Goal: Communication & Community: Participate in discussion

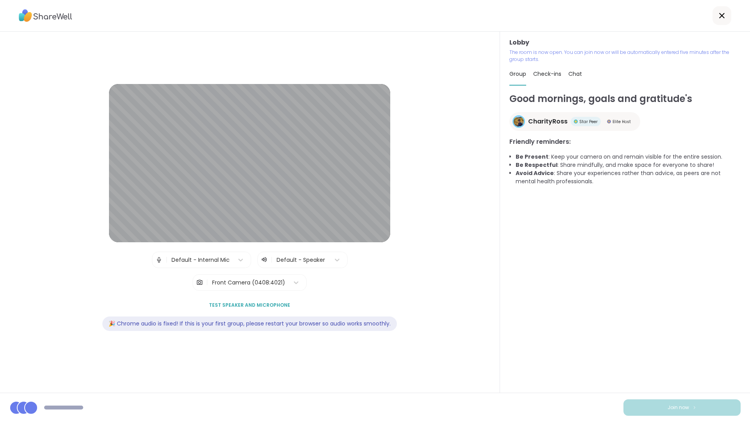
click at [399, 263] on div "Lobby | Default - Internal Mic | Default - Speaker | Front Camera (0408:4021) T…" at bounding box center [250, 212] width 450 height 256
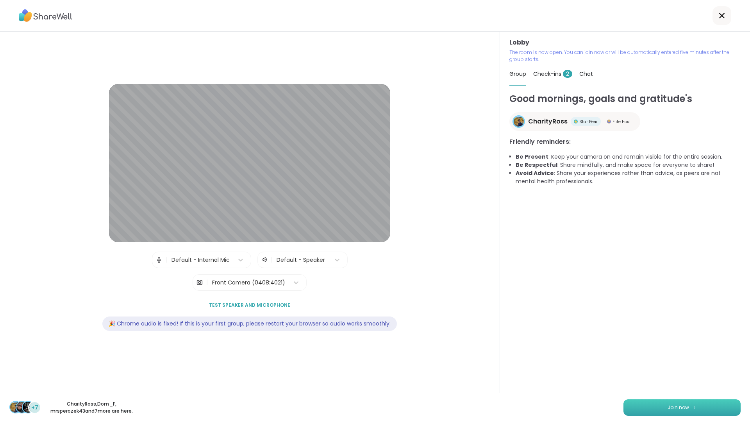
click at [655, 404] on button "Join now" at bounding box center [681, 407] width 117 height 16
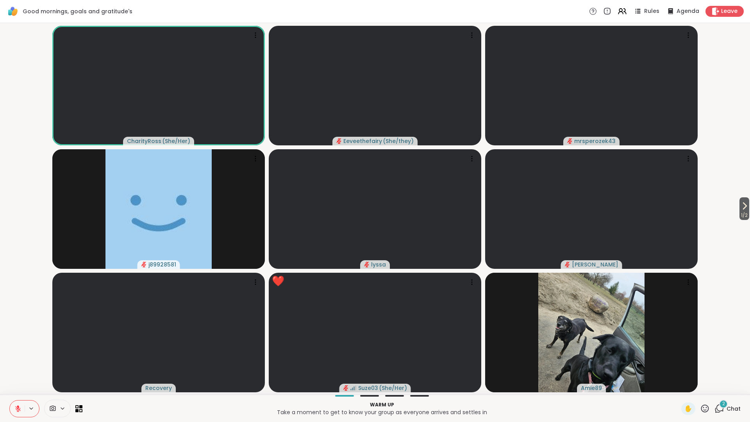
click at [18, 406] on icon at bounding box center [18, 406] width 2 height 3
click at [17, 409] on icon at bounding box center [17, 408] width 7 height 7
click at [727, 404] on div "2" at bounding box center [723, 404] width 9 height 9
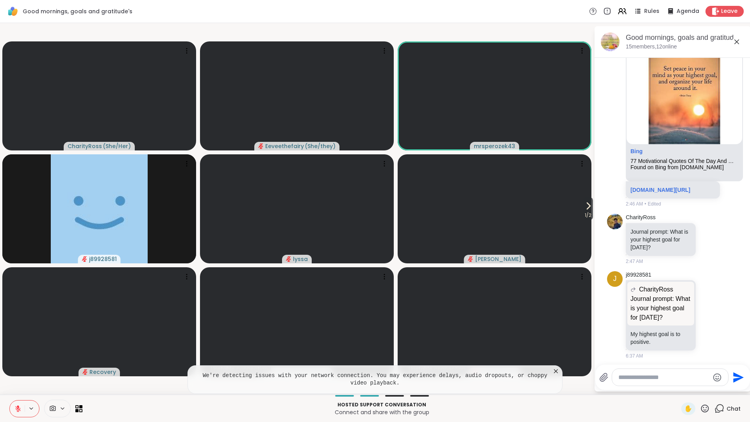
scroll to position [229, 0]
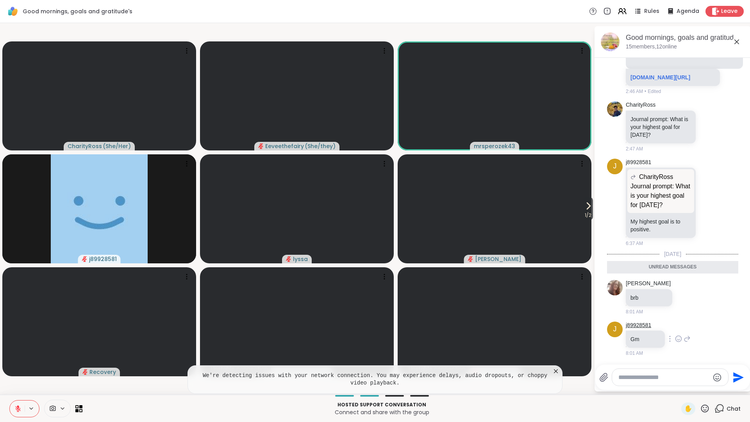
click at [636, 326] on link "j89928581" at bounding box center [638, 325] width 25 height 8
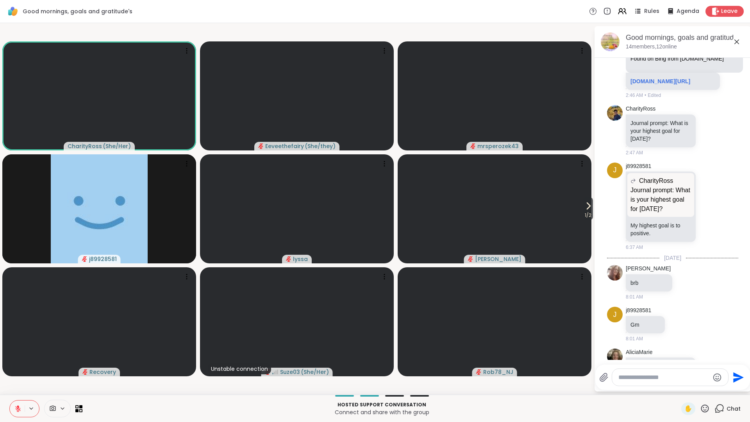
scroll to position [267, 0]
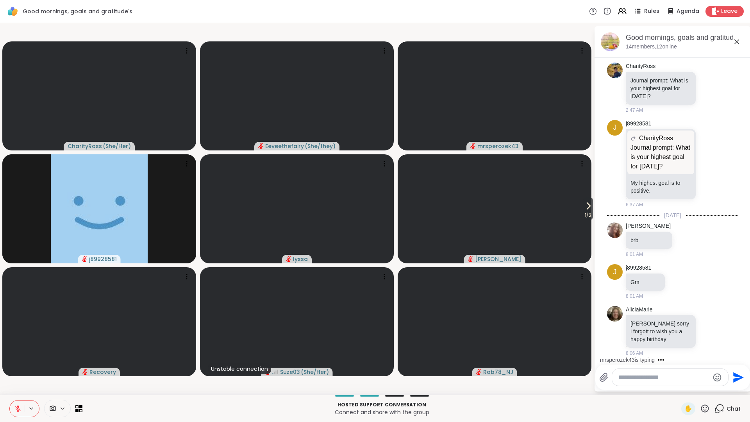
click at [19, 408] on icon at bounding box center [17, 408] width 7 height 7
click at [19, 408] on icon at bounding box center [18, 408] width 2 height 4
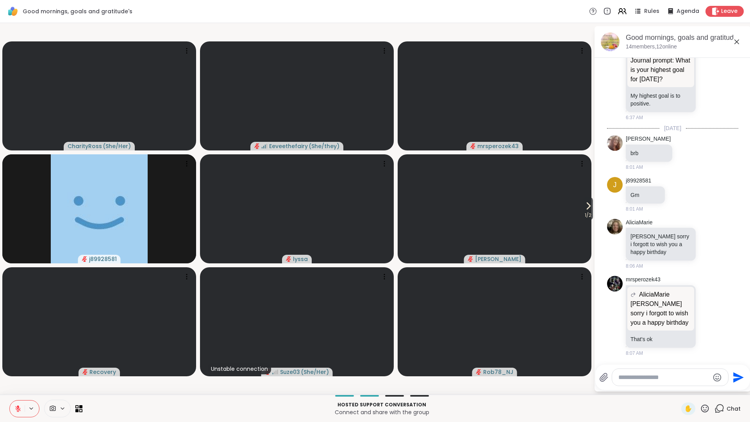
click at [19, 408] on icon at bounding box center [17, 408] width 7 height 7
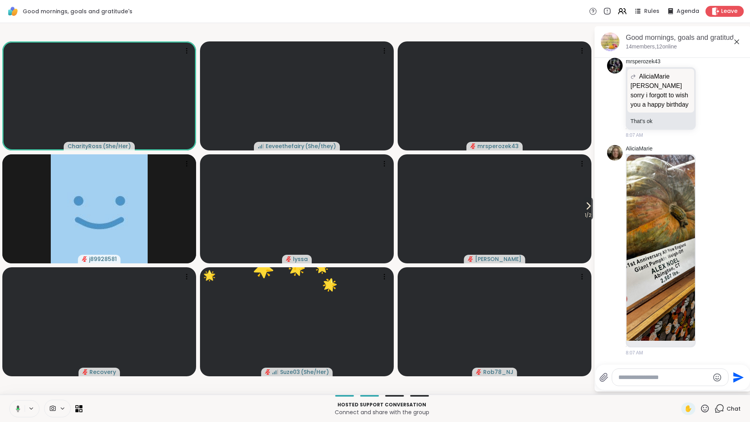
click at [19, 408] on icon at bounding box center [18, 409] width 2 height 2
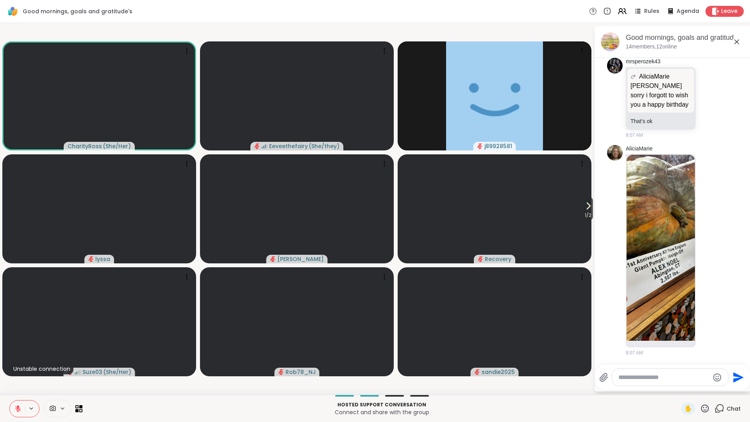
click at [654, 379] on textarea "Type your message" at bounding box center [663, 377] width 91 height 8
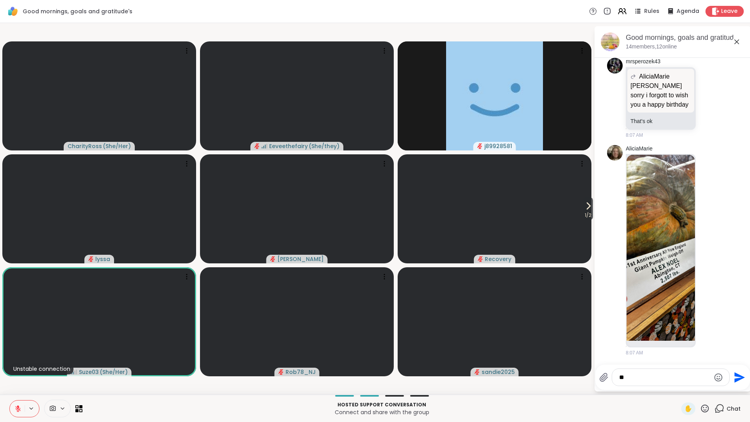
type textarea "*"
type textarea "***"
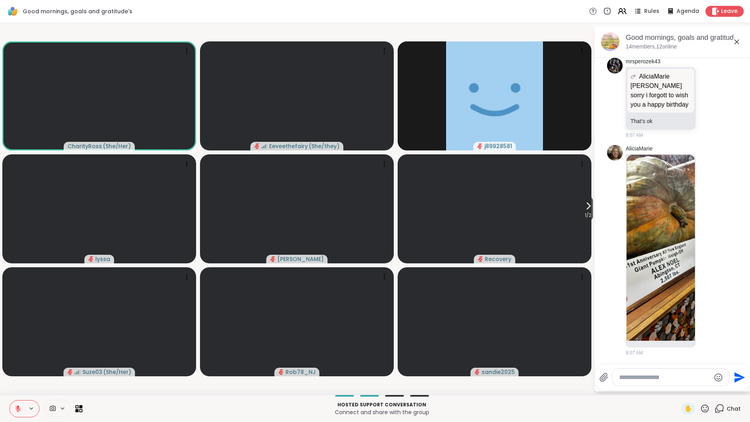
scroll to position [614, 0]
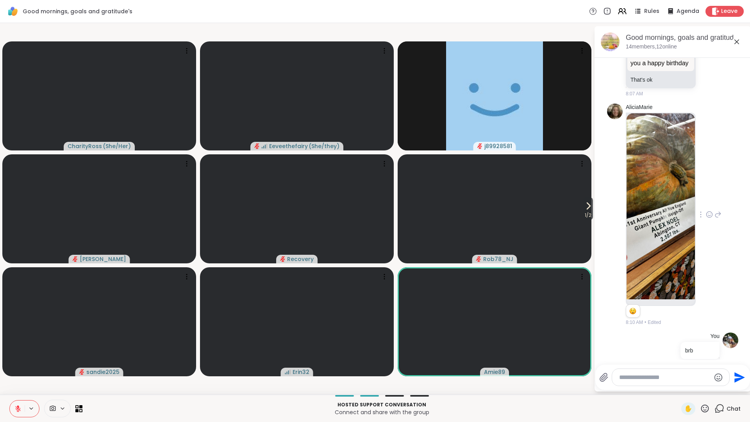
click at [661, 237] on img at bounding box center [661, 206] width 68 height 186
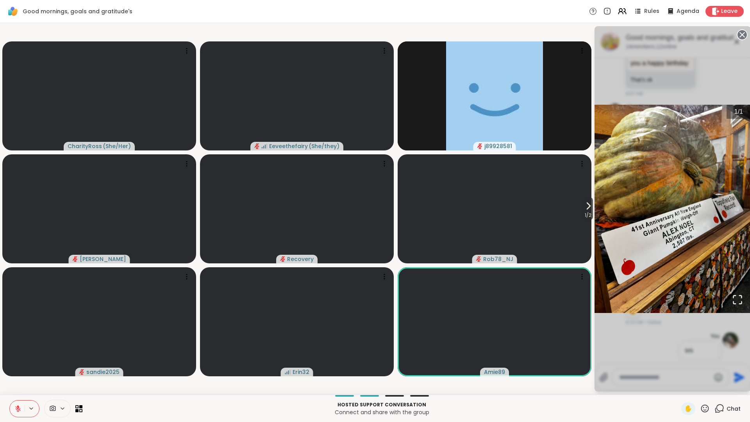
click at [741, 33] on circle at bounding box center [741, 34] width 9 height 9
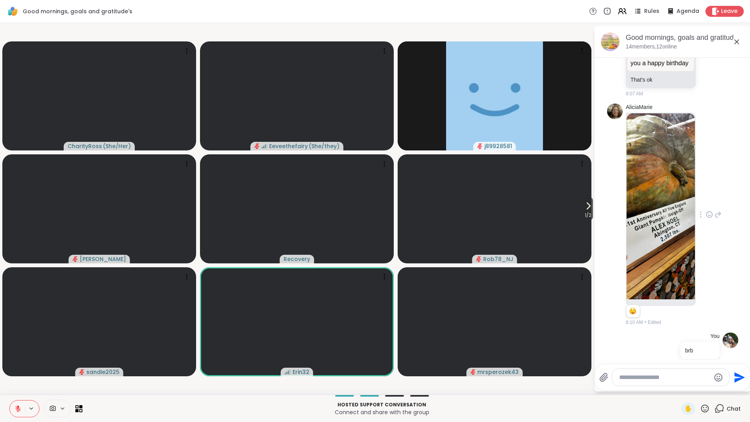
click at [16, 408] on icon at bounding box center [17, 408] width 7 height 7
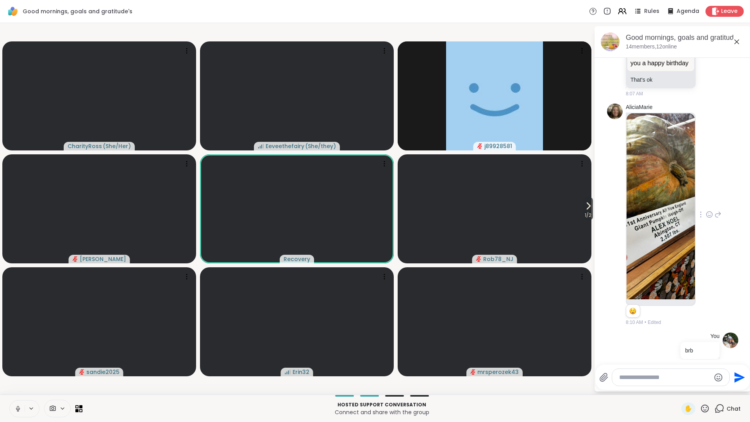
click at [18, 411] on icon at bounding box center [17, 408] width 7 height 7
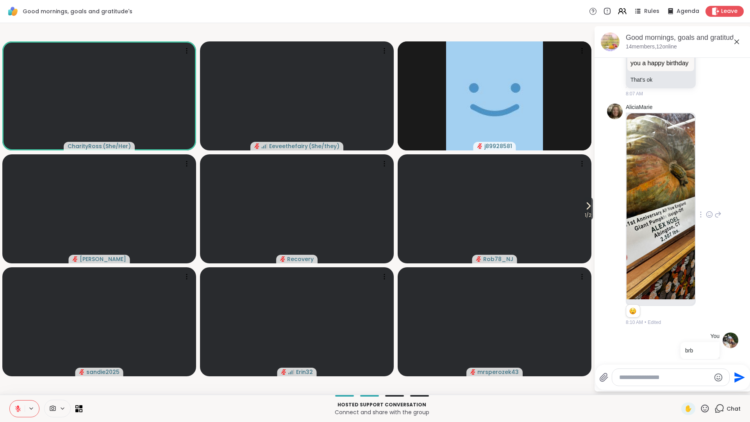
scroll to position [625, 0]
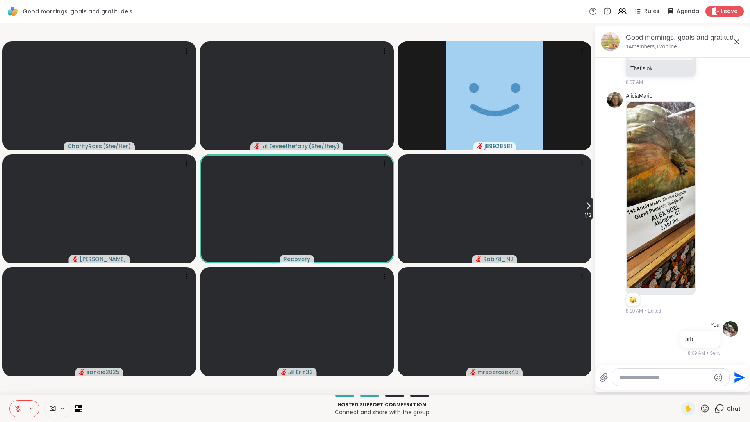
click at [589, 214] on span "1 / 2" at bounding box center [588, 215] width 10 height 9
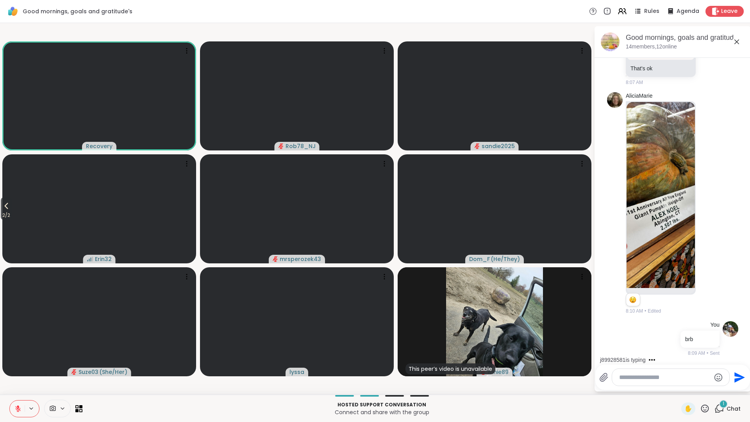
scroll to position [666, 0]
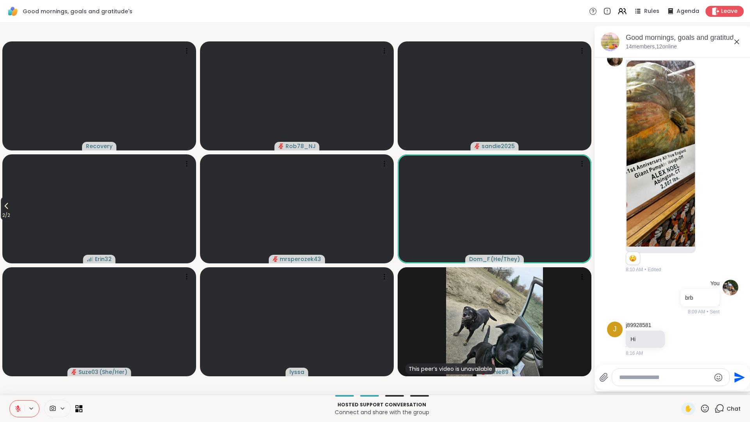
click at [9, 211] on span "2 / 2" at bounding box center [6, 215] width 11 height 9
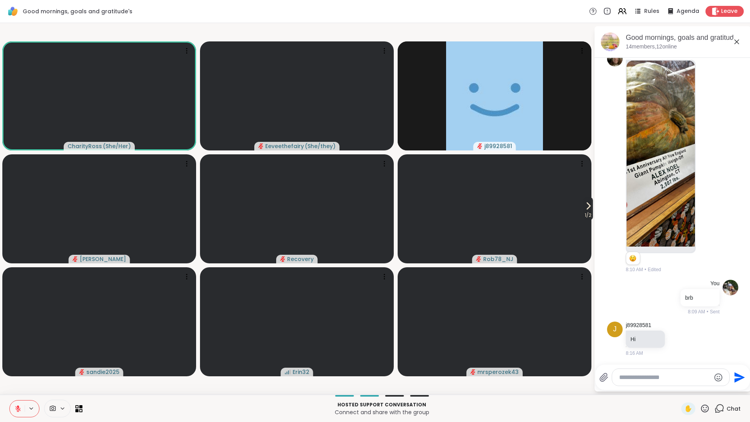
click at [587, 209] on icon at bounding box center [588, 206] width 3 height 6
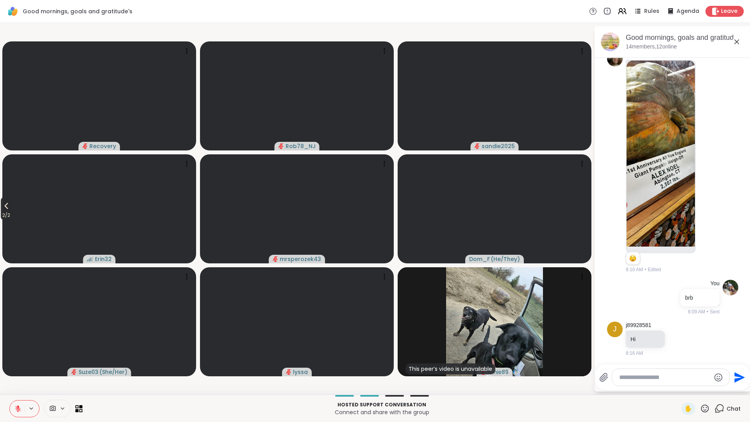
click at [6, 207] on icon at bounding box center [6, 205] width 9 height 9
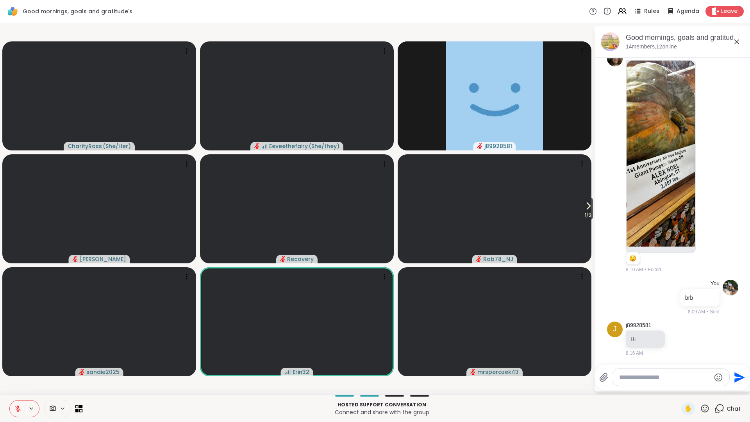
click at [78, 409] on icon at bounding box center [78, 408] width 7 height 7
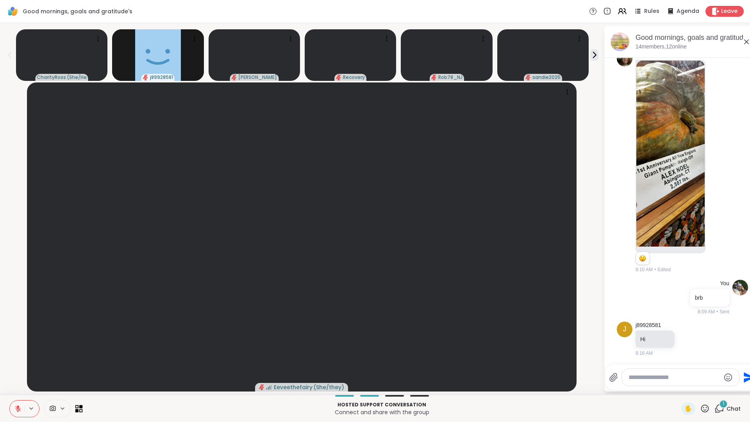
scroll to position [735, 0]
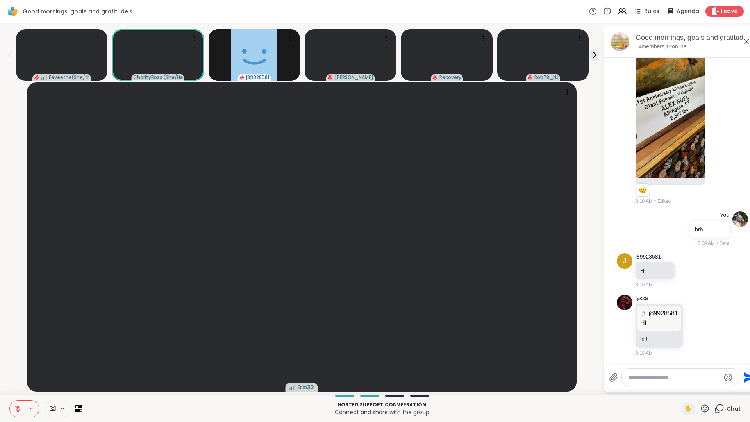
click at [17, 409] on icon at bounding box center [17, 408] width 5 height 5
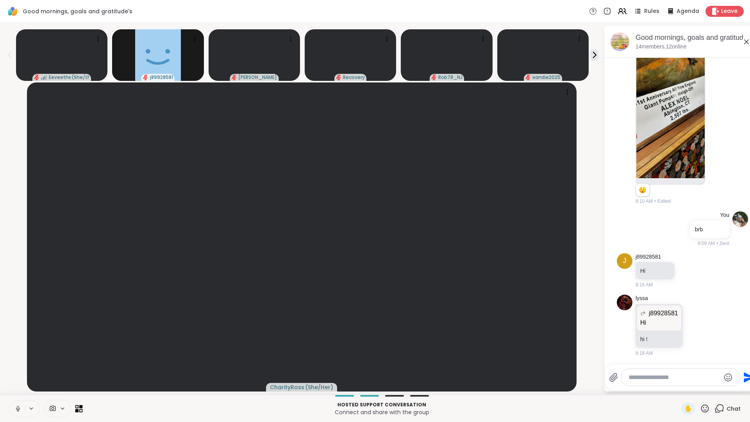
click at [81, 409] on icon at bounding box center [78, 408] width 7 height 7
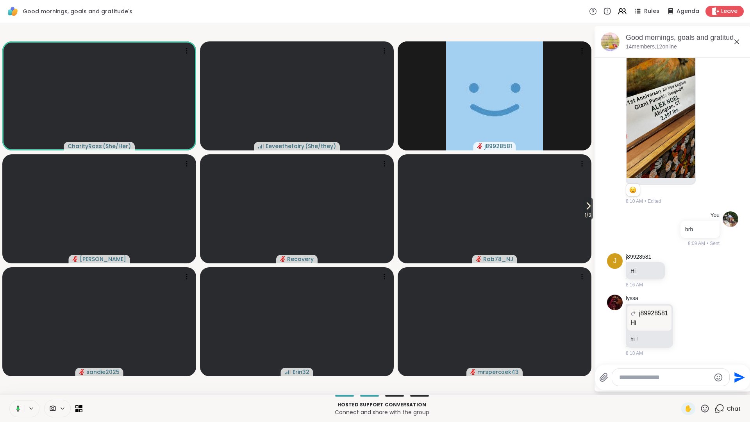
click at [18, 408] on icon at bounding box center [18, 408] width 2 height 3
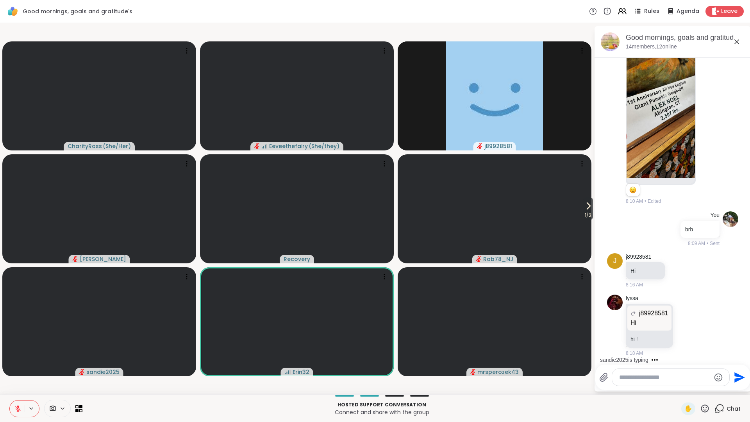
click at [18, 408] on icon at bounding box center [17, 408] width 7 height 7
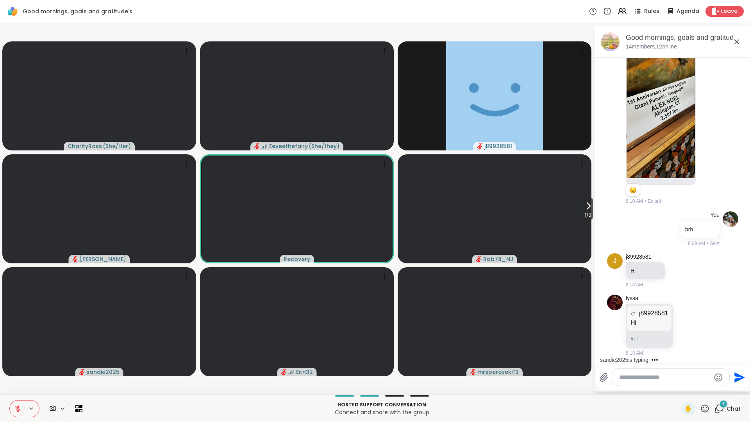
scroll to position [784, 0]
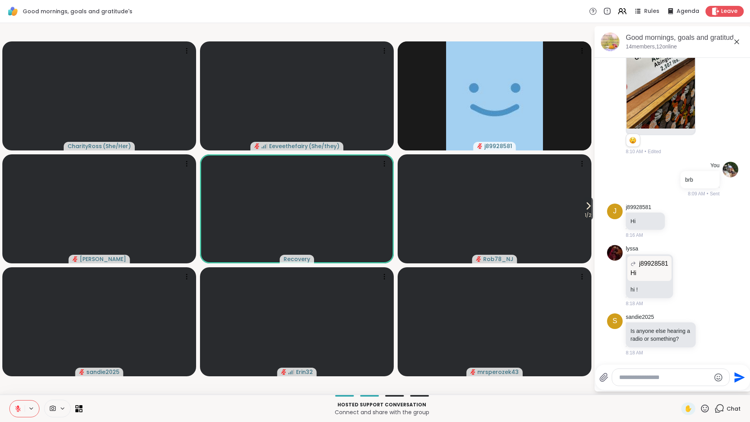
click at [16, 409] on icon at bounding box center [17, 408] width 7 height 7
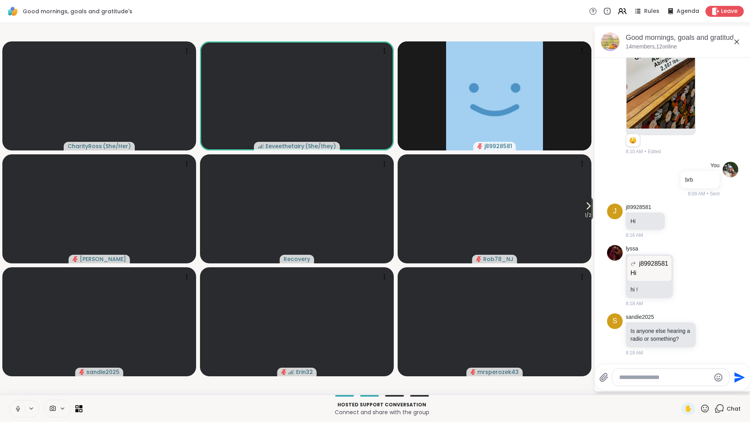
click at [16, 409] on icon at bounding box center [18, 408] width 4 height 2
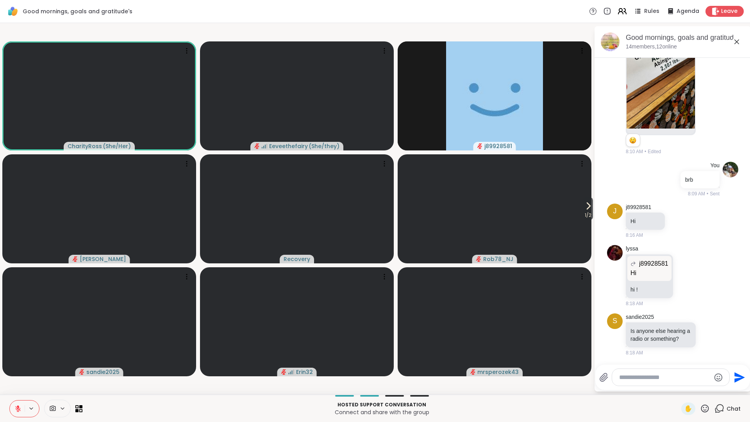
click at [627, 13] on icon at bounding box center [622, 11] width 10 height 10
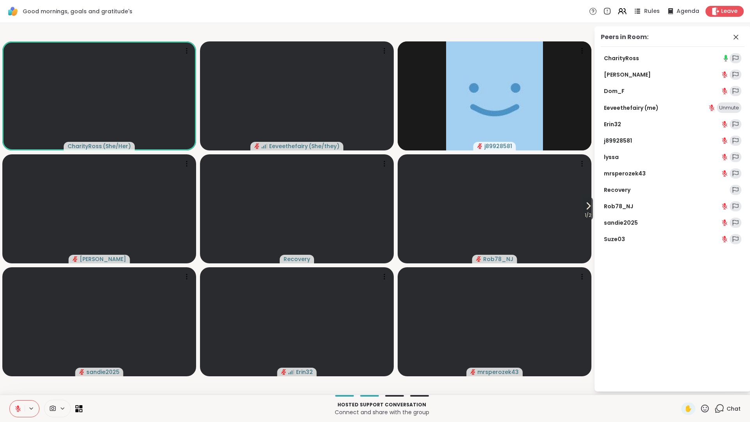
click at [648, 15] on div "Rules" at bounding box center [645, 11] width 27 height 10
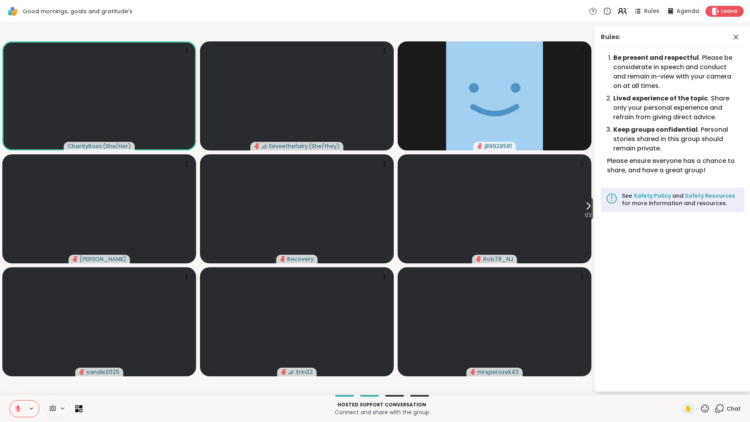
click at [624, 7] on icon at bounding box center [622, 11] width 10 height 10
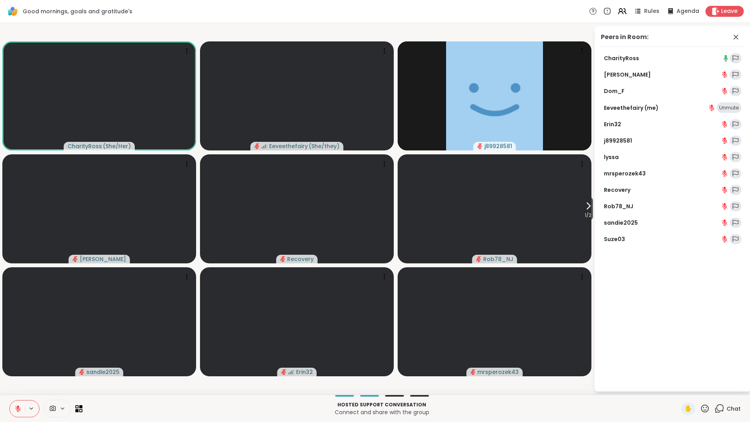
click at [571, 14] on div "Good mornings, goals and gratitude's Rules Agenda Leave" at bounding box center [375, 11] width 750 height 23
click at [607, 11] on icon at bounding box center [607, 11] width 0 height 2
click at [668, 291] on div "Peers in Room: CharityRoss dodi Dom_F Eeveethefairy (me) Unmute Erin32 j8992858…" at bounding box center [673, 208] width 156 height 365
click at [722, 408] on icon at bounding box center [719, 409] width 10 height 10
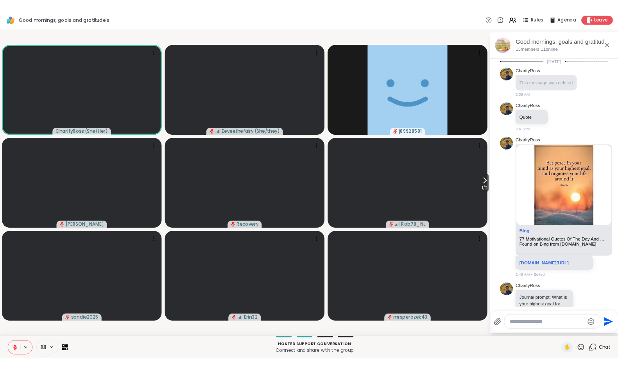
scroll to position [777, 0]
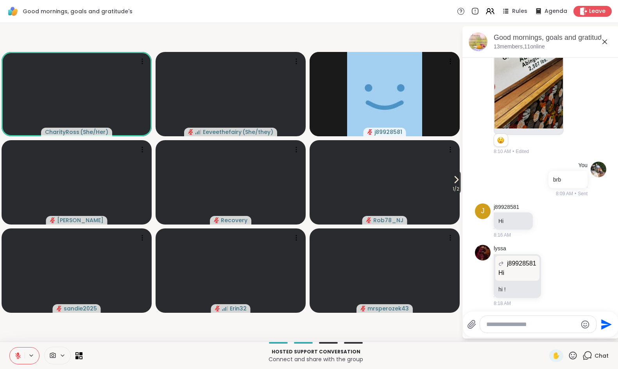
click at [17, 354] on icon at bounding box center [18, 353] width 2 height 3
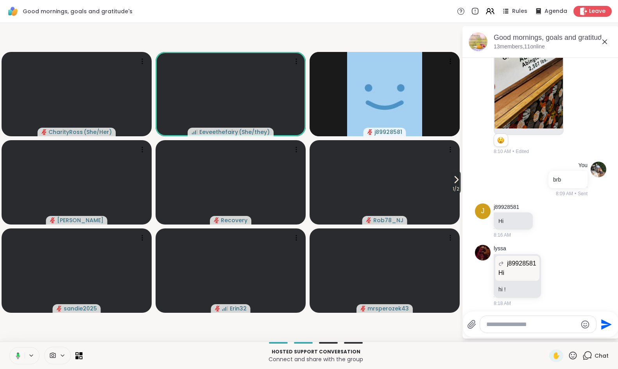
click at [15, 354] on icon at bounding box center [16, 355] width 7 height 7
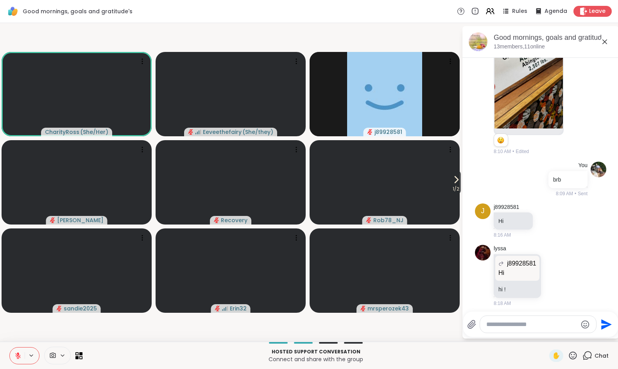
click at [23, 354] on button at bounding box center [17, 356] width 15 height 16
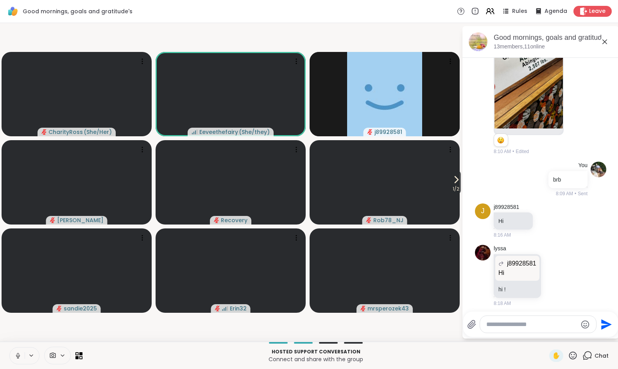
click at [16, 355] on icon at bounding box center [17, 355] width 7 height 7
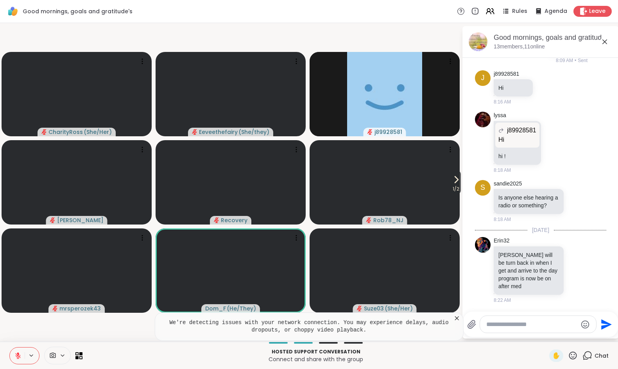
scroll to position [921, 0]
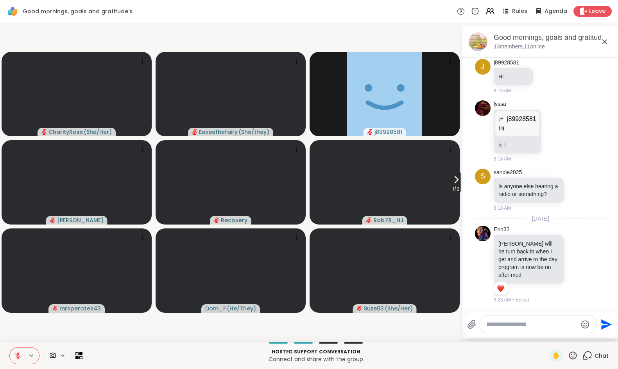
click at [18, 356] on icon at bounding box center [17, 355] width 5 height 5
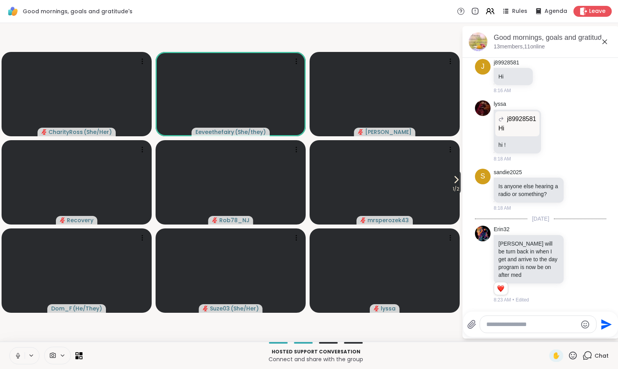
click at [17, 357] on icon at bounding box center [17, 355] width 7 height 7
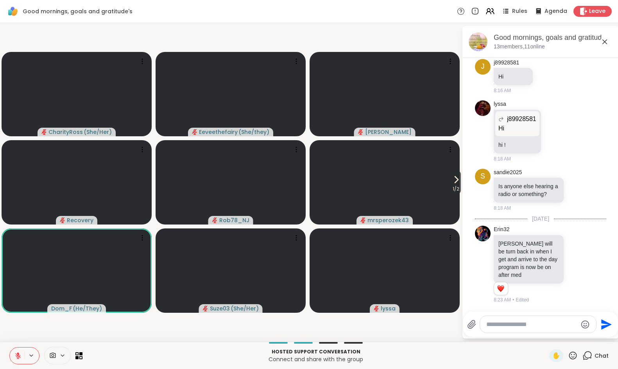
click at [16, 351] on button at bounding box center [17, 356] width 15 height 16
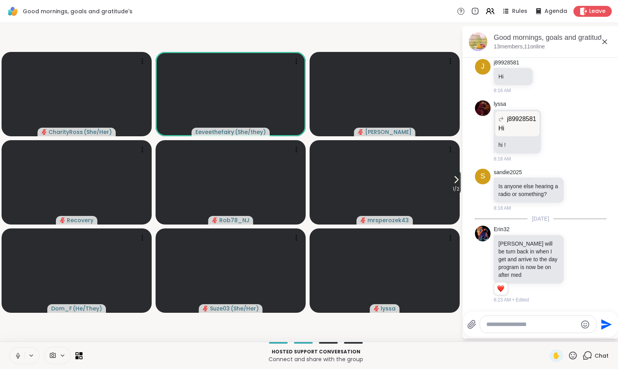
click at [18, 356] on icon at bounding box center [18, 355] width 2 height 4
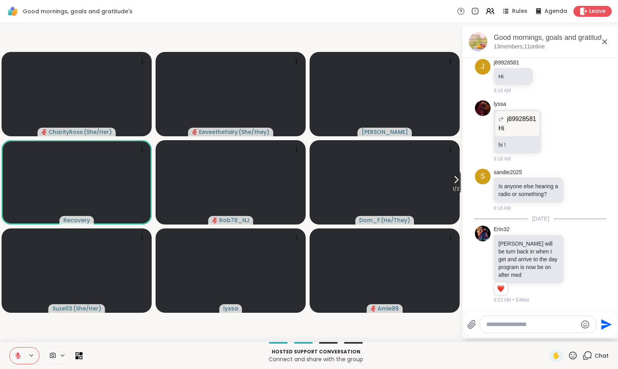
click at [512, 325] on textarea "Type your message" at bounding box center [531, 325] width 91 height 8
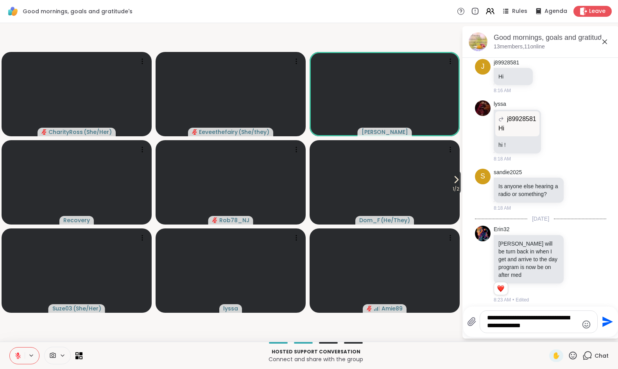
type textarea "**********"
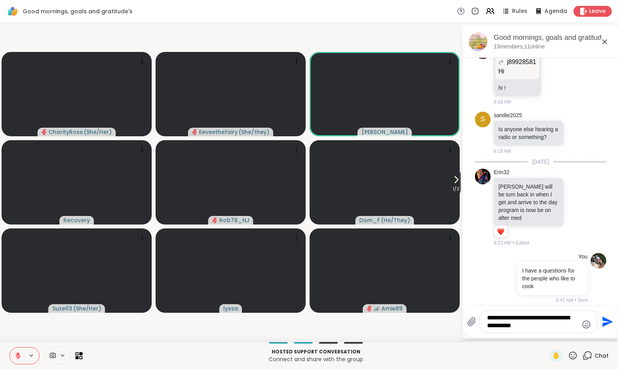
click at [536, 318] on textarea "**********" at bounding box center [532, 322] width 91 height 16
click at [551, 327] on textarea "**********" at bounding box center [532, 322] width 91 height 16
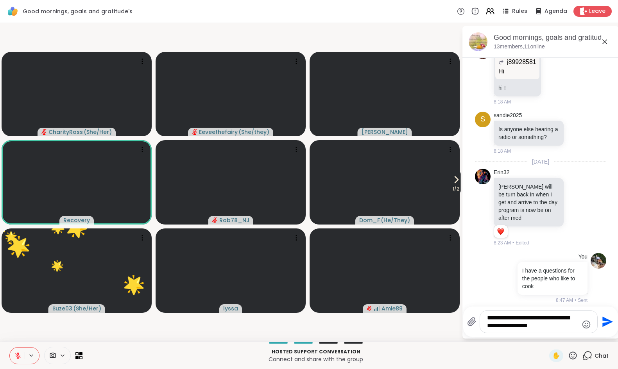
type textarea "**********"
click at [584, 326] on icon "Emoji picker" at bounding box center [586, 324] width 8 height 8
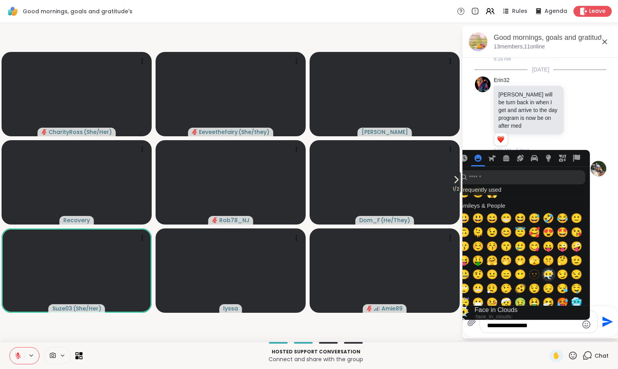
scroll to position [24, 0]
click at [533, 216] on span "😅" at bounding box center [534, 217] width 12 height 11
click at [555, 329] on textarea "**********" at bounding box center [532, 322] width 91 height 16
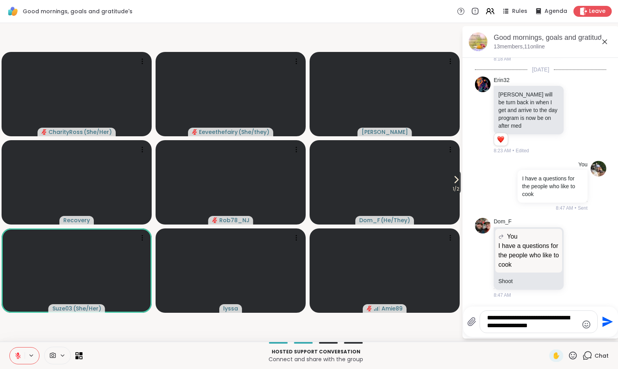
click at [604, 323] on icon "Send" at bounding box center [607, 322] width 11 height 11
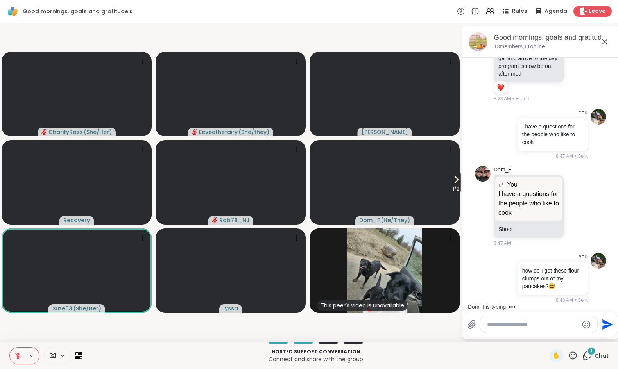
scroll to position [1195, 0]
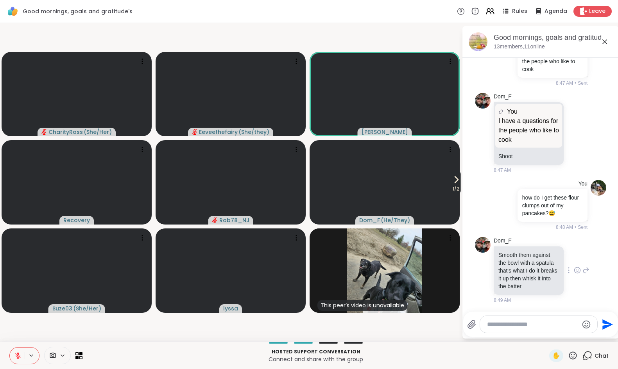
click at [577, 270] on icon at bounding box center [576, 270] width 7 height 8
click at [513, 256] on div "Select Reaction: Heart" at bounding box center [514, 257] width 7 height 7
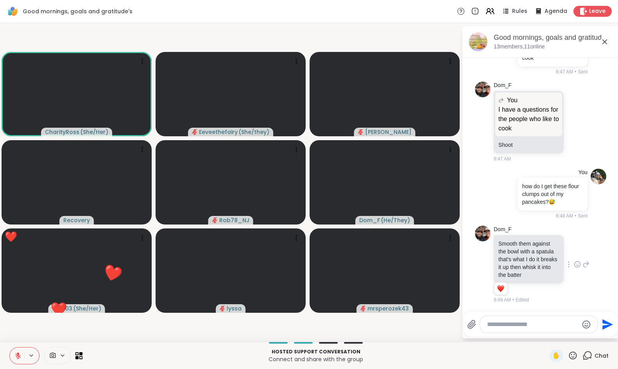
click at [16, 355] on icon at bounding box center [17, 355] width 5 height 5
click at [16, 355] on icon at bounding box center [17, 355] width 7 height 7
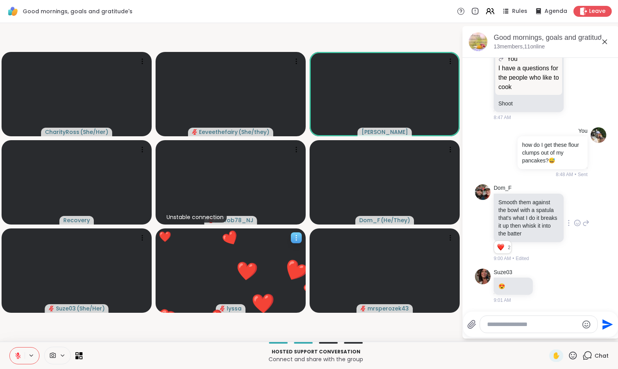
click at [227, 292] on video at bounding box center [230, 271] width 150 height 84
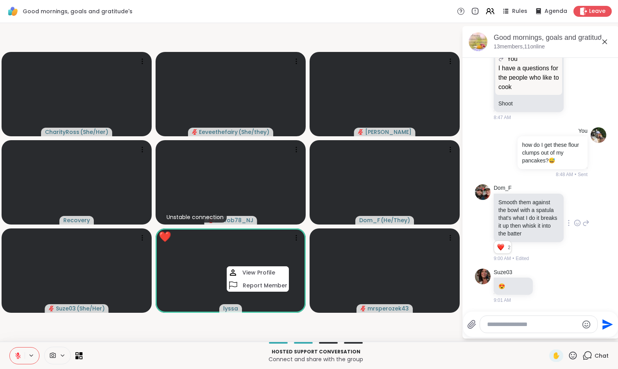
click at [201, 332] on video-player-container "CharityRoss ( She/Her ) Eeveethefairy ( She/they ) dodi Recovery Unstable conne…" at bounding box center [231, 182] width 452 height 312
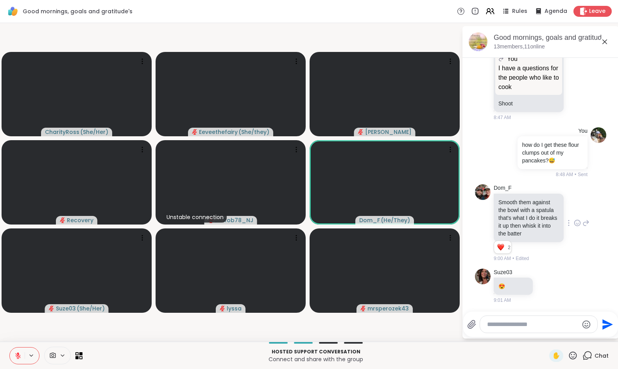
click at [21, 358] on icon at bounding box center [17, 355] width 7 height 7
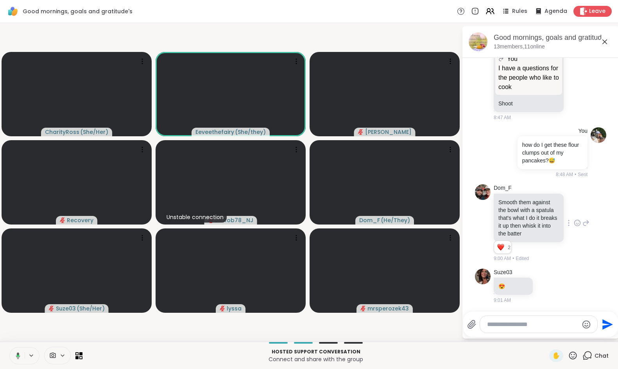
click at [15, 357] on icon at bounding box center [16, 355] width 7 height 7
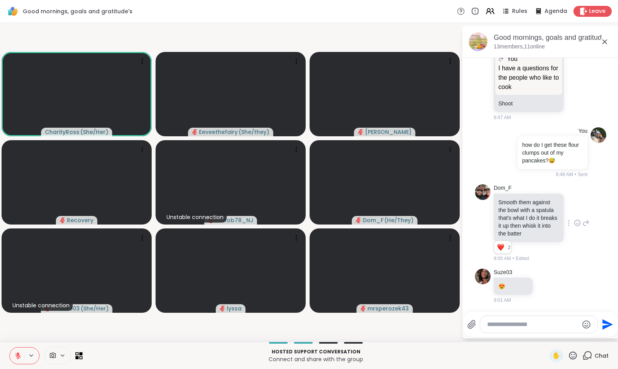
click at [20, 355] on icon at bounding box center [17, 355] width 7 height 7
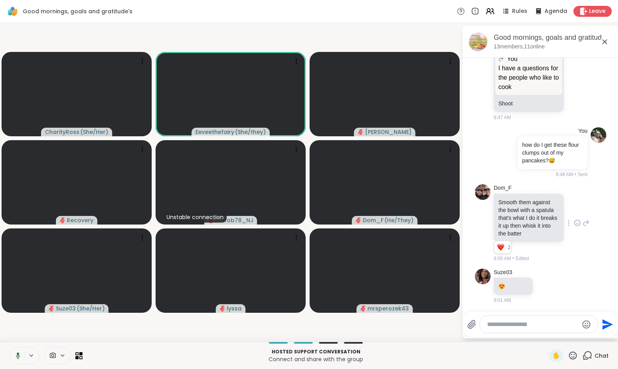
scroll to position [1290, 0]
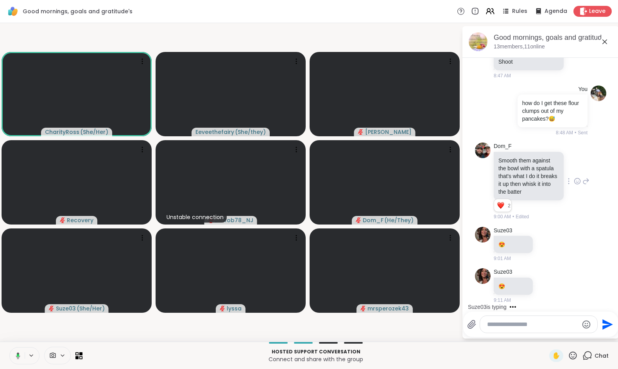
click at [20, 355] on icon at bounding box center [18, 355] width 4 height 7
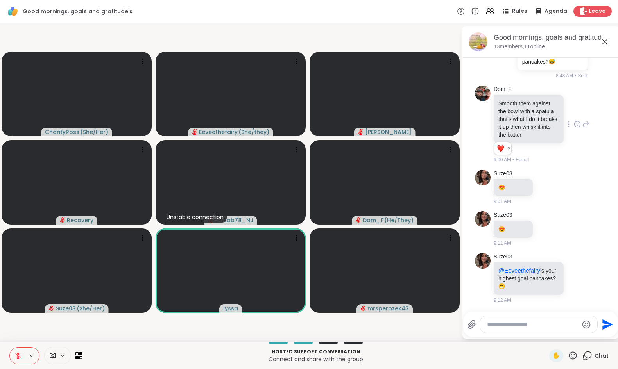
scroll to position [1358, 0]
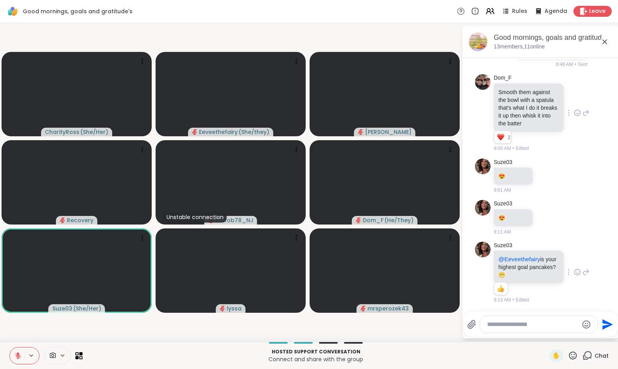
click at [577, 273] on icon at bounding box center [577, 273] width 2 height 1
click at [514, 261] on div "Select Reaction: Heart" at bounding box center [514, 259] width 7 height 7
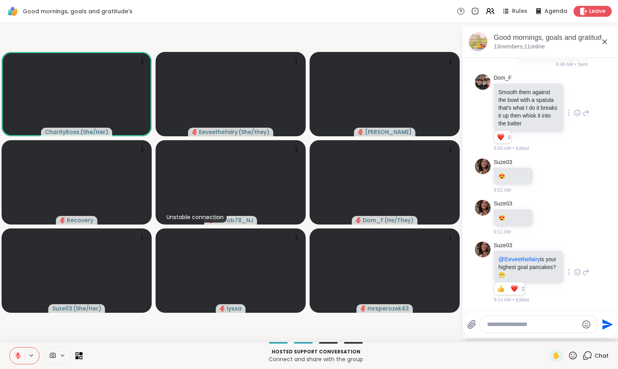
click at [521, 322] on textarea "Type your message" at bounding box center [532, 325] width 91 height 8
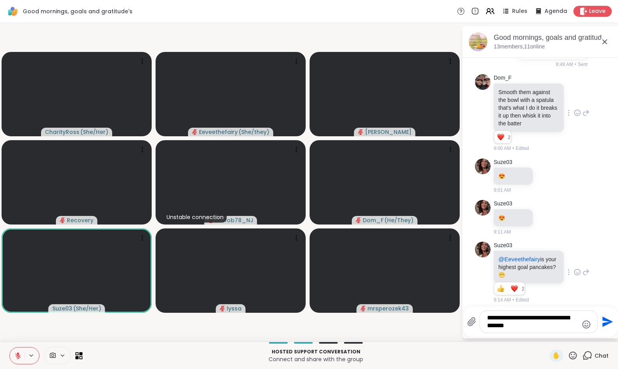
type textarea "**********"
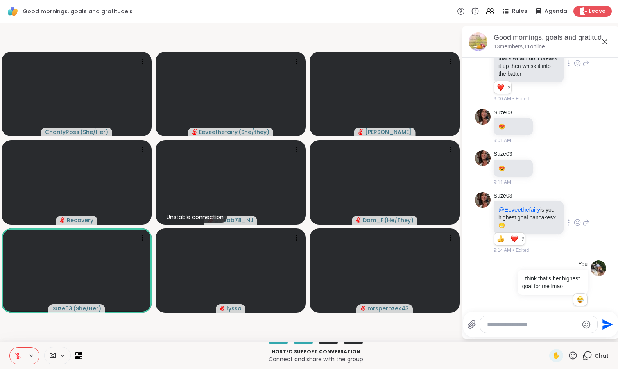
scroll to position [1419, 0]
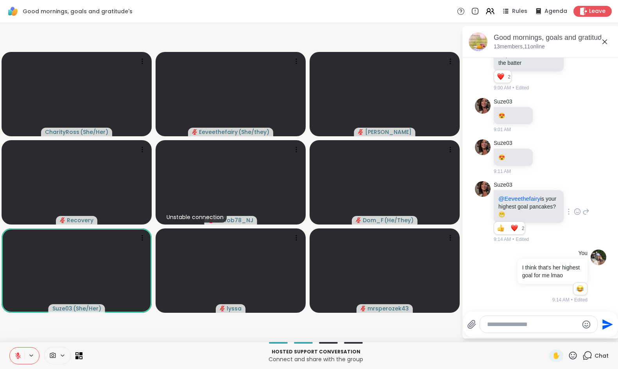
click at [574, 359] on icon at bounding box center [573, 356] width 8 height 8
click at [483, 356] on p "Connect and share with the group" at bounding box center [315, 359] width 457 height 8
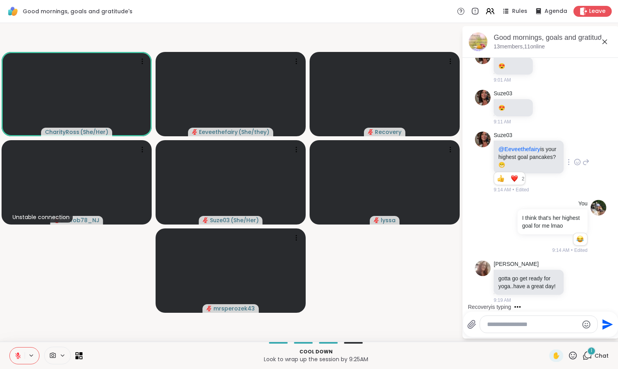
scroll to position [1510, 0]
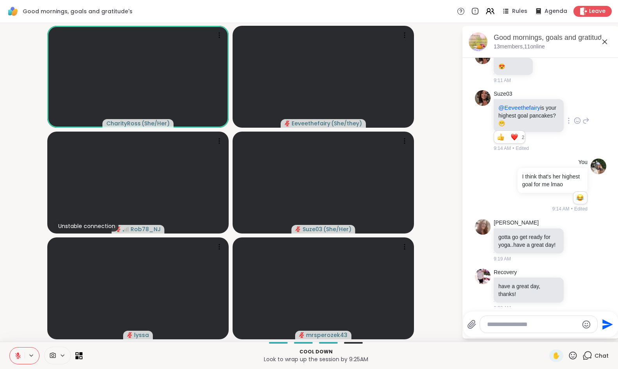
click at [512, 323] on textarea "Type your message" at bounding box center [532, 325] width 91 height 8
type textarea "*"
click at [439, 349] on p "Cool down" at bounding box center [315, 351] width 457 height 7
click at [20, 356] on icon at bounding box center [17, 355] width 7 height 7
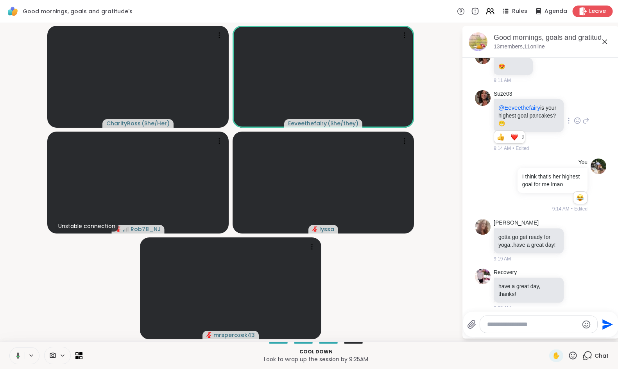
click at [586, 14] on icon at bounding box center [583, 11] width 8 height 8
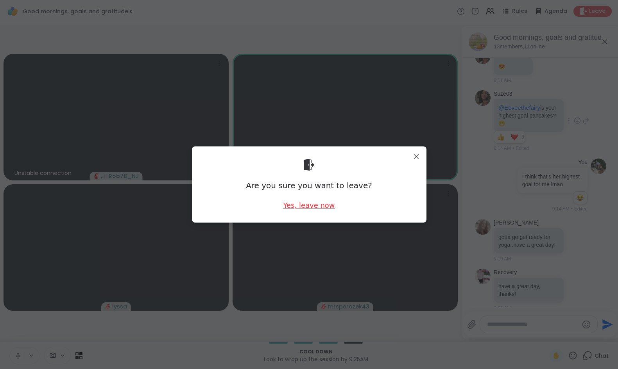
click at [311, 205] on div "Yes, leave now" at bounding box center [309, 205] width 52 height 10
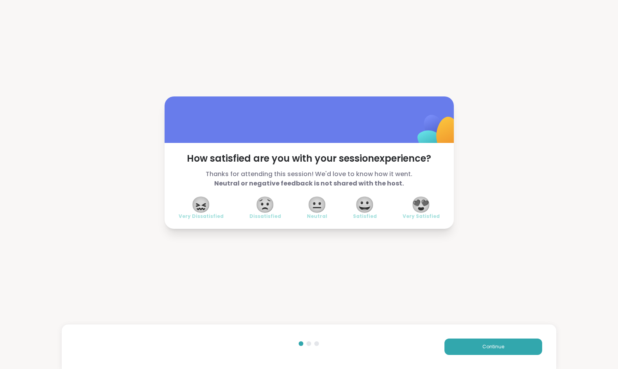
click at [425, 206] on span "😍" at bounding box center [421, 205] width 20 height 14
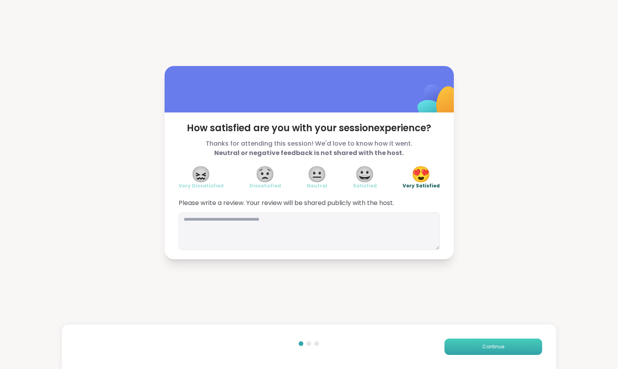
click at [477, 348] on button "Continue" at bounding box center [493, 347] width 98 height 16
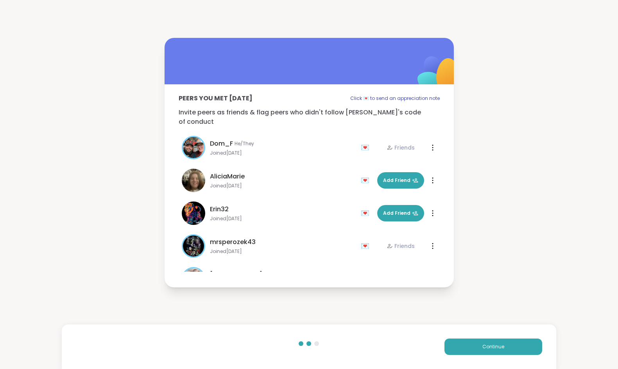
scroll to position [3, 0]
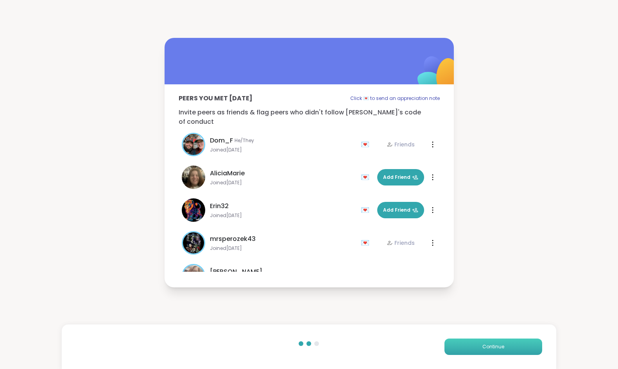
click at [506, 348] on button "Continue" at bounding box center [493, 347] width 98 height 16
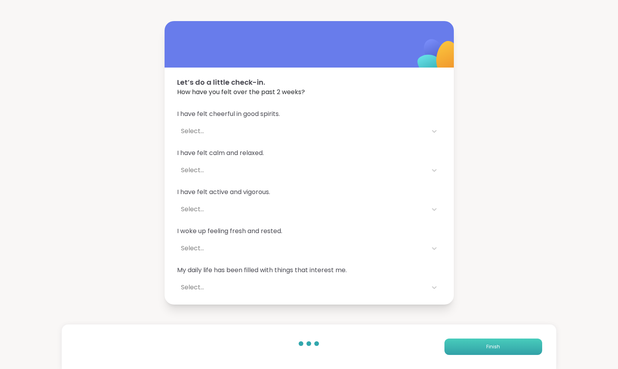
click at [506, 348] on button "Finish" at bounding box center [493, 347] width 98 height 16
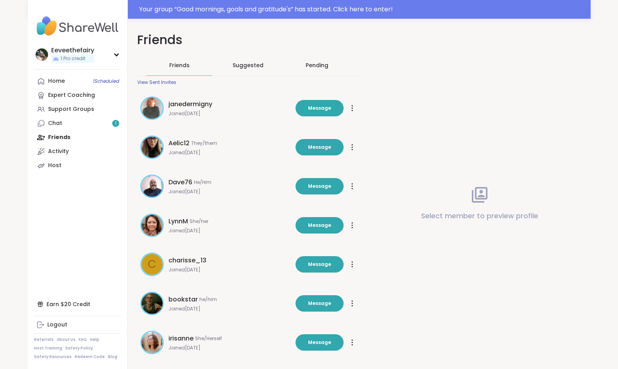
click at [84, 124] on link "Chat 1" at bounding box center [77, 123] width 87 height 14
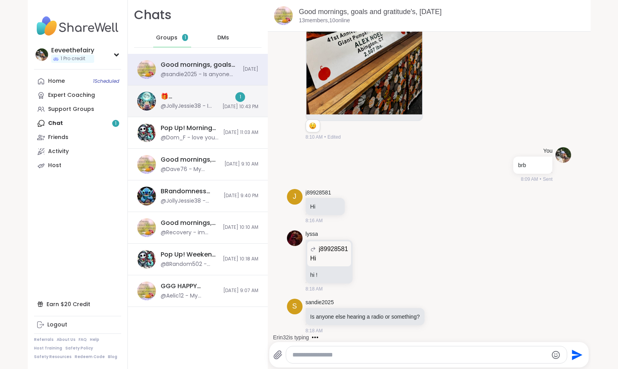
click at [182, 104] on div "@JollyJessie38 - I have sessions for anyone that need them tomorrow and Wednesd…" at bounding box center [189, 106] width 57 height 8
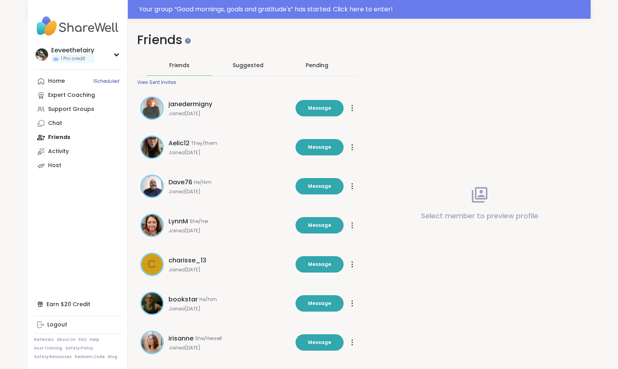
click at [316, 68] on div "Pending" at bounding box center [316, 65] width 23 height 8
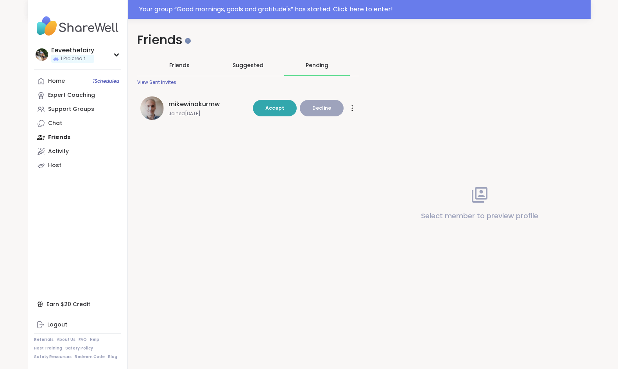
click at [250, 65] on span "Suggested" at bounding box center [247, 65] width 31 height 8
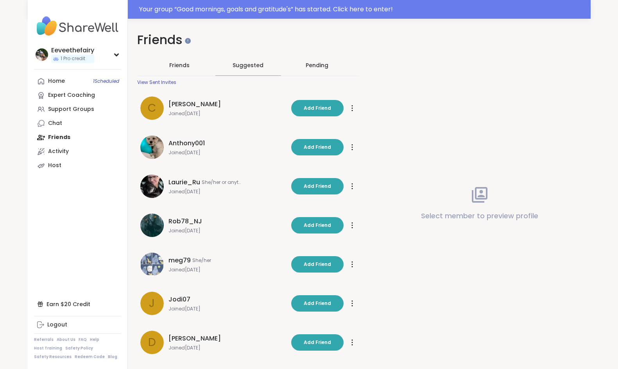
click at [318, 66] on div "Pending" at bounding box center [316, 65] width 23 height 8
